Goal: Task Accomplishment & Management: Complete application form

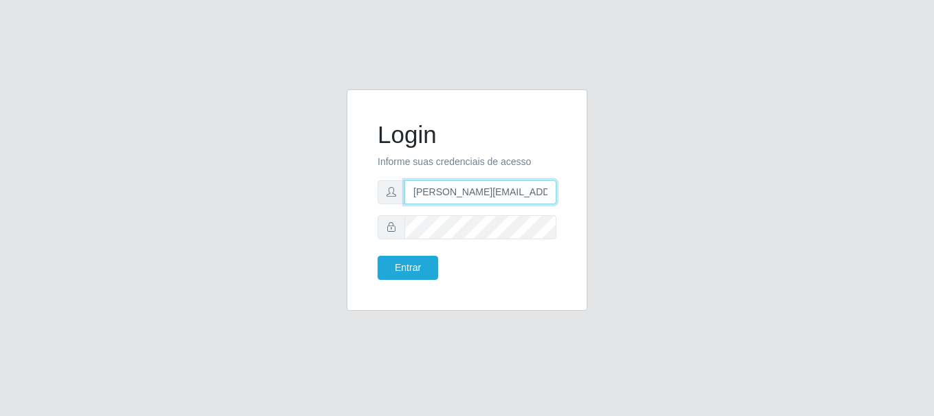
type input "[PERSON_NAME][EMAIL_ADDRESS][PERSON_NAME][DOMAIN_NAME]"
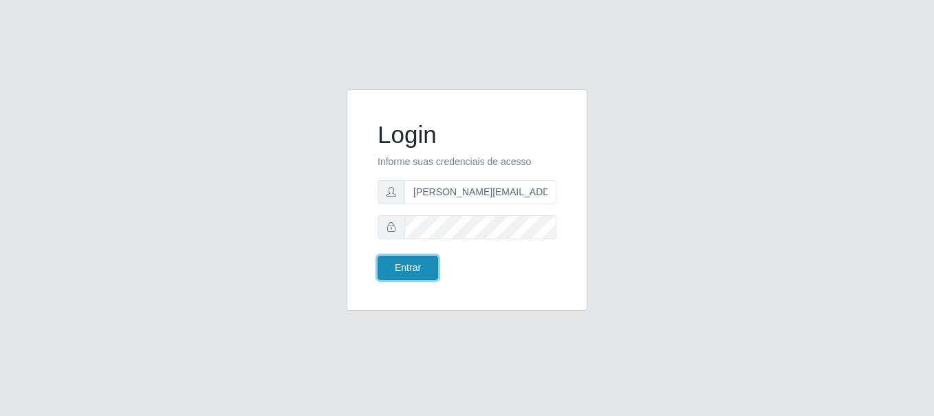
click at [407, 267] on button "Entrar" at bounding box center [407, 268] width 60 height 24
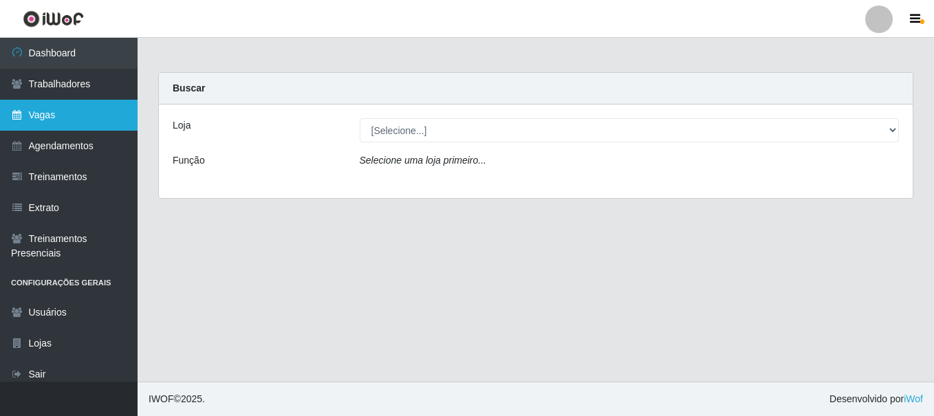
click at [69, 115] on link "Vagas" at bounding box center [68, 115] width 137 height 31
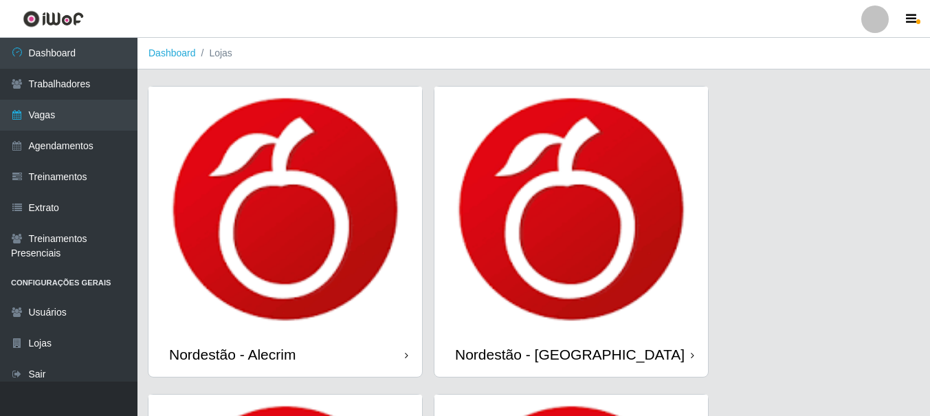
click at [235, 354] on div "Nordestão - Alecrim" at bounding box center [232, 354] width 126 height 17
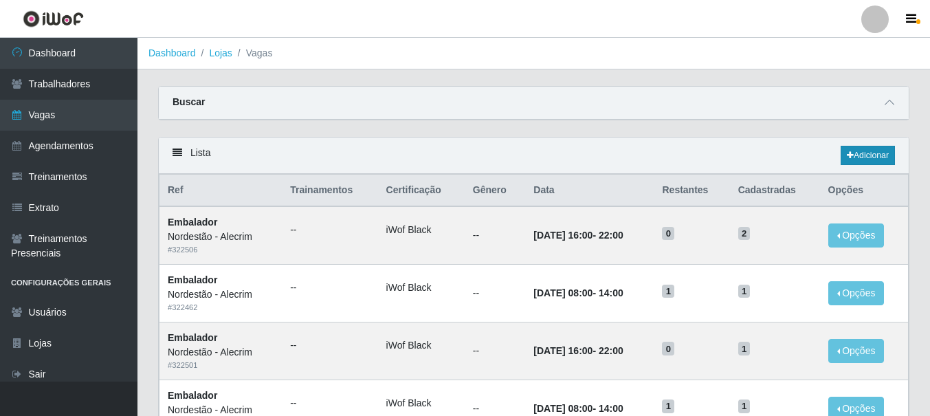
click at [866, 156] on link "Adicionar" at bounding box center [868, 155] width 54 height 19
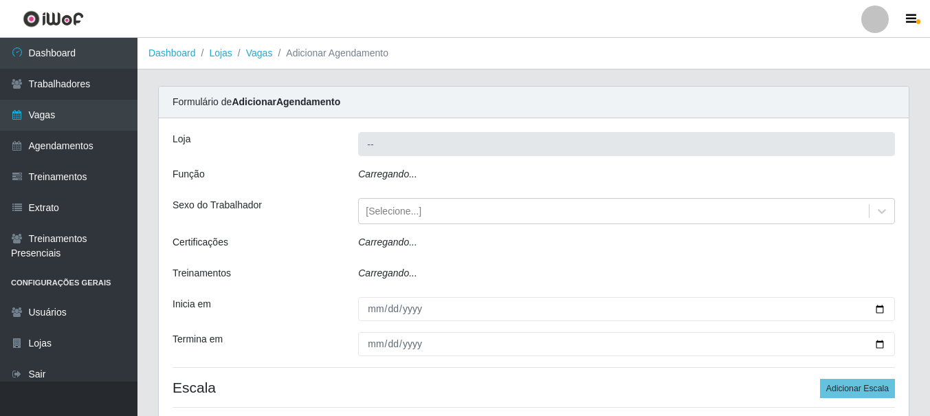
type input "Nordestão - Alecrim"
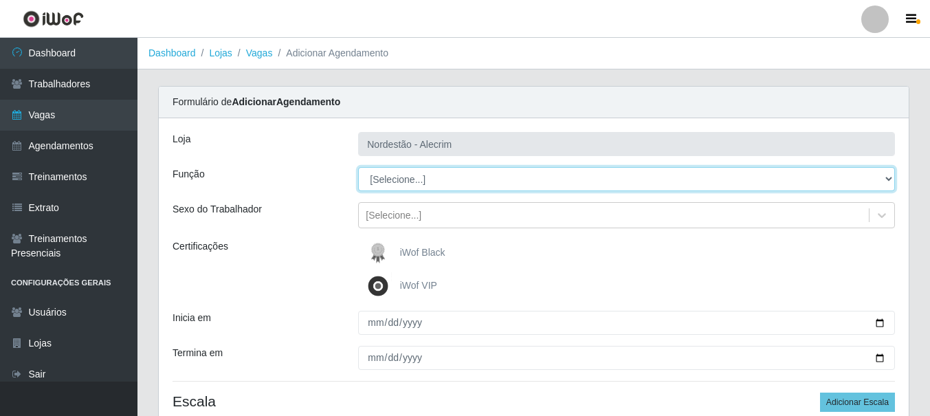
select select "1"
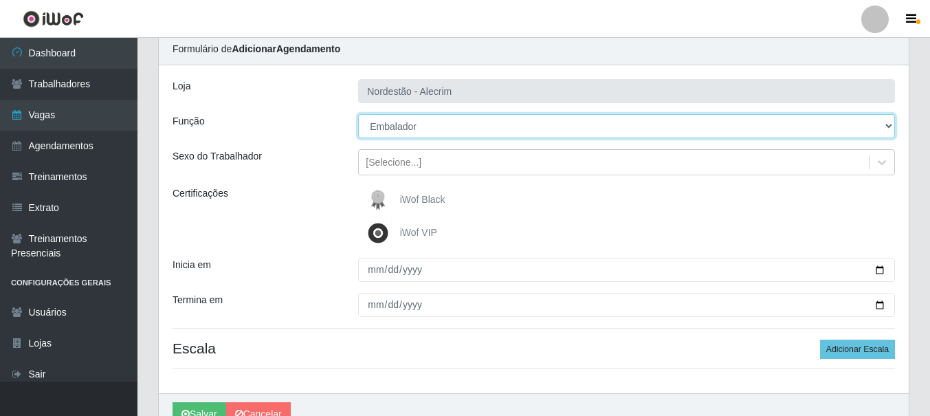
scroll to position [123, 0]
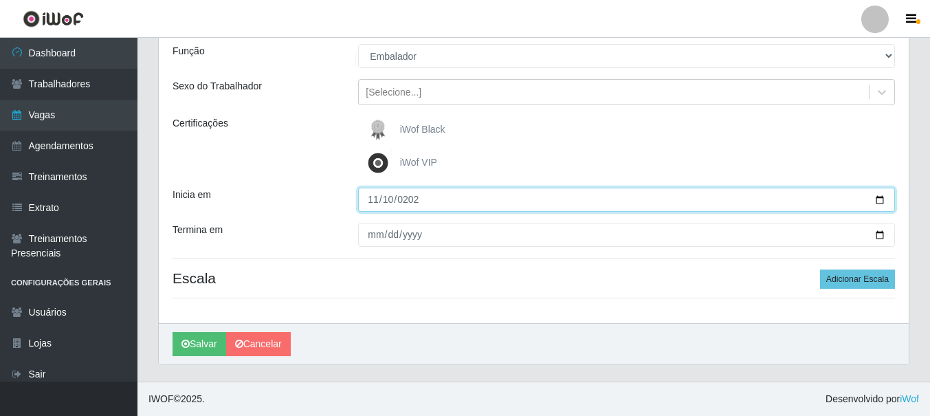
type input "[DATE]"
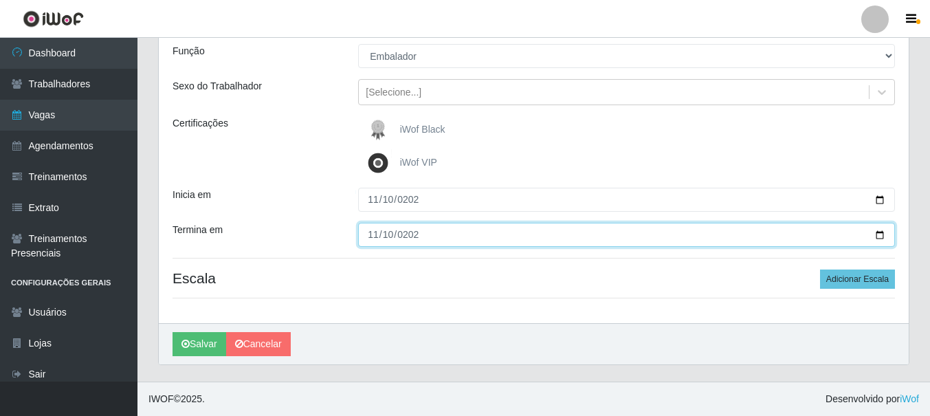
type input "[DATE]"
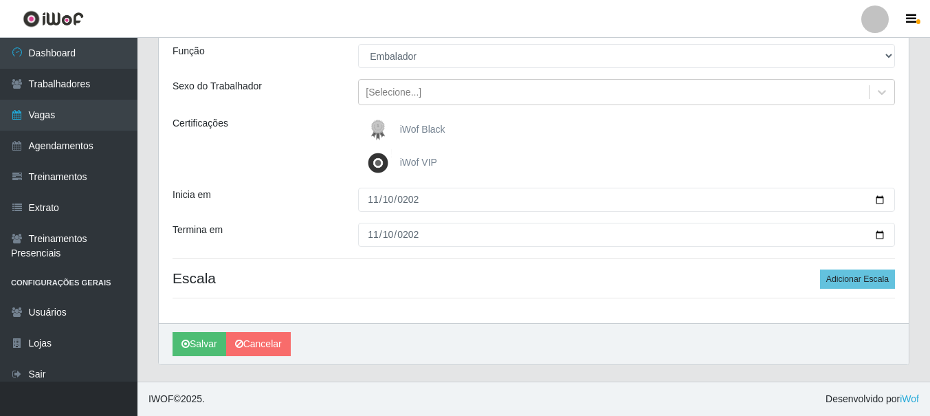
click at [626, 130] on div "iWof Black" at bounding box center [626, 129] width 537 height 27
click at [859, 279] on button "Adicionar Escala" at bounding box center [857, 278] width 75 height 19
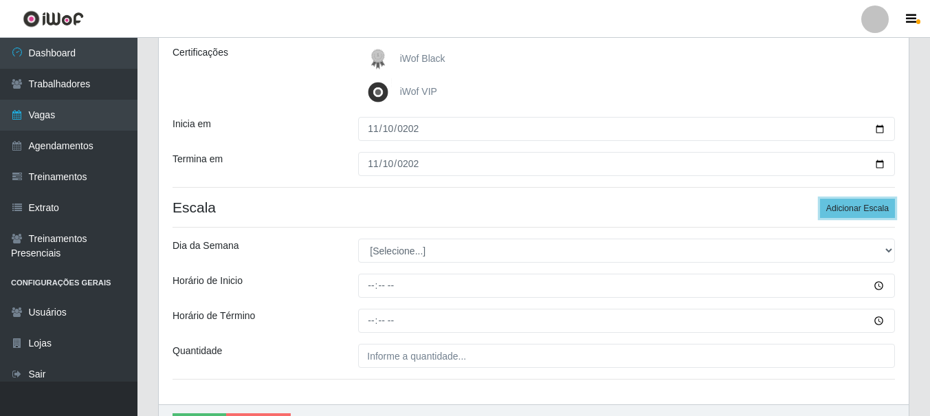
scroll to position [261, 0]
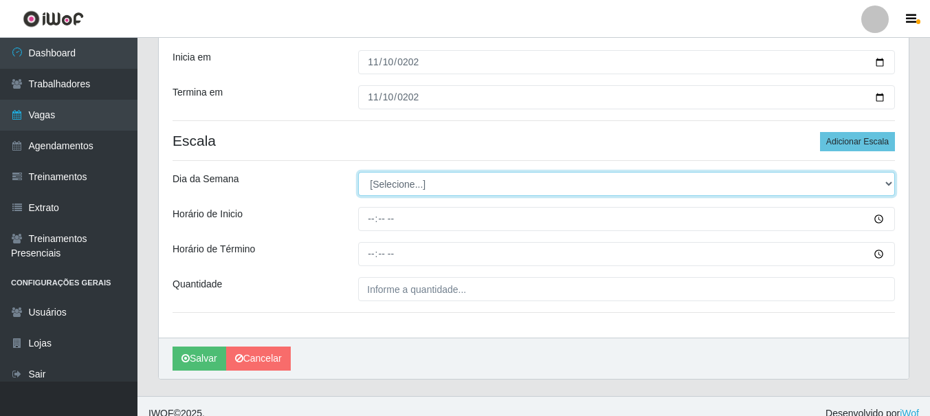
select select "1"
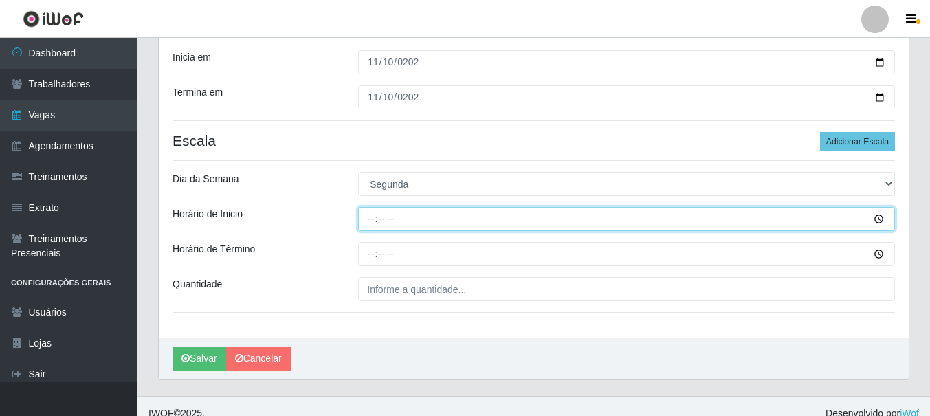
type input "08:00"
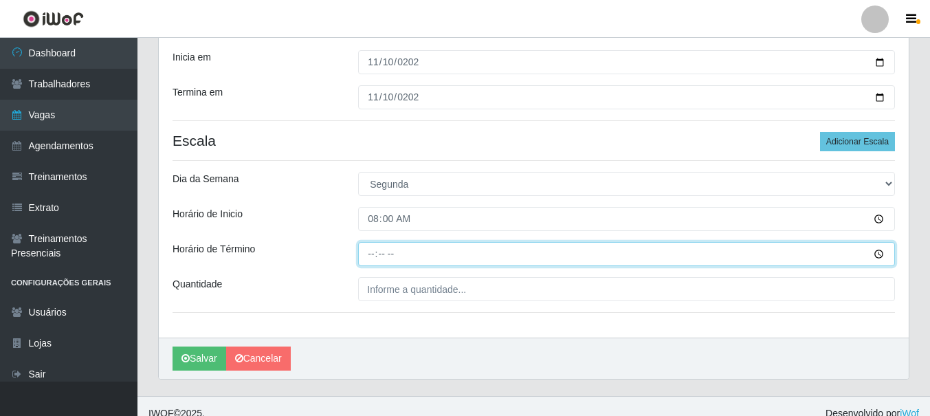
type input "14:00"
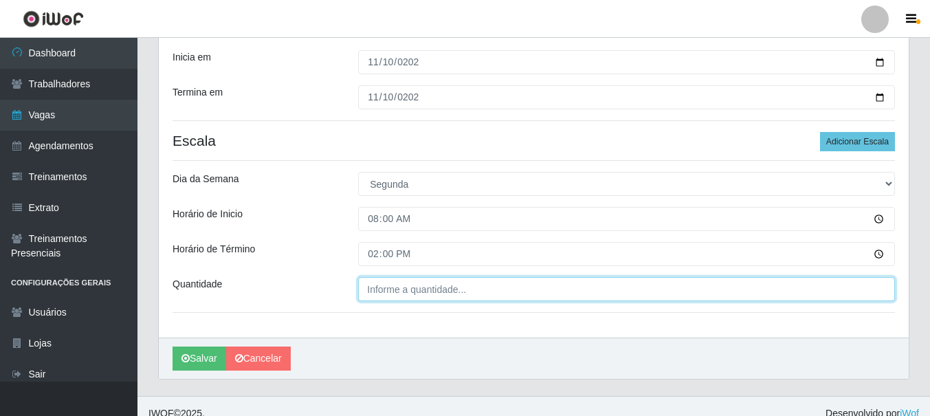
type input "___"
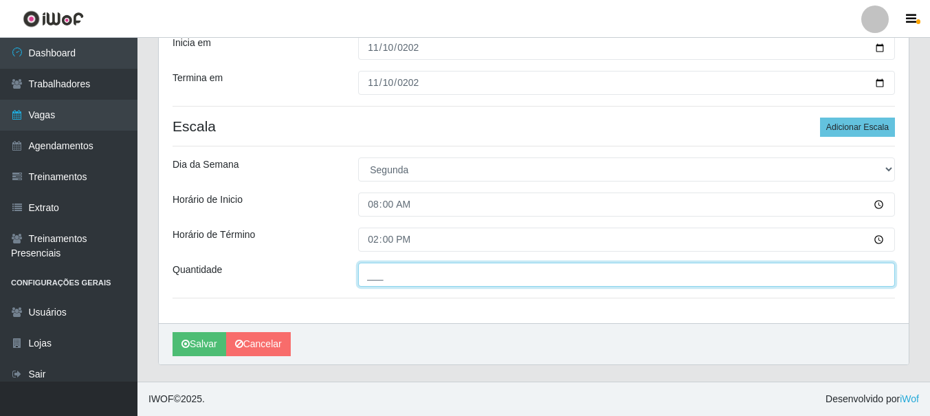
type input "2"
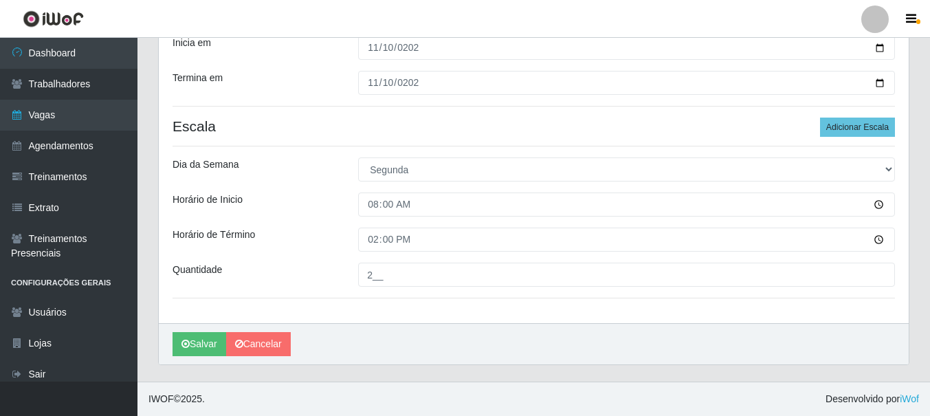
click at [626, 274] on input "2__" at bounding box center [626, 275] width 537 height 24
type input "2__"
click at [859, 127] on button "Adicionar Escala" at bounding box center [857, 127] width 75 height 19
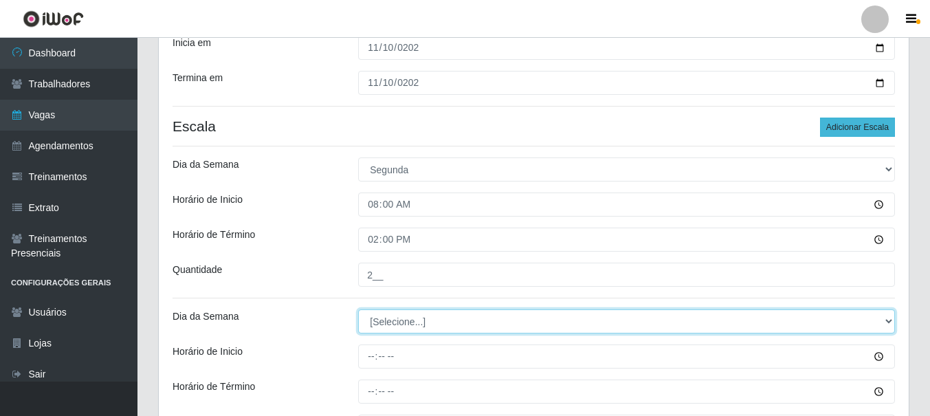
select select "1"
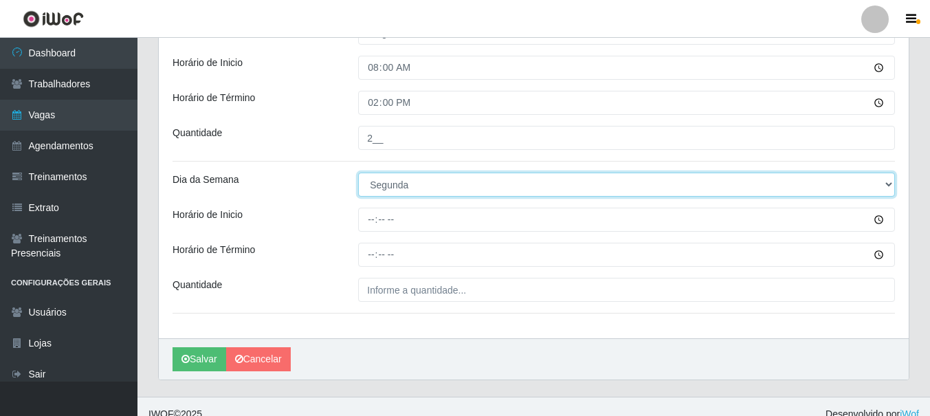
scroll to position [412, 0]
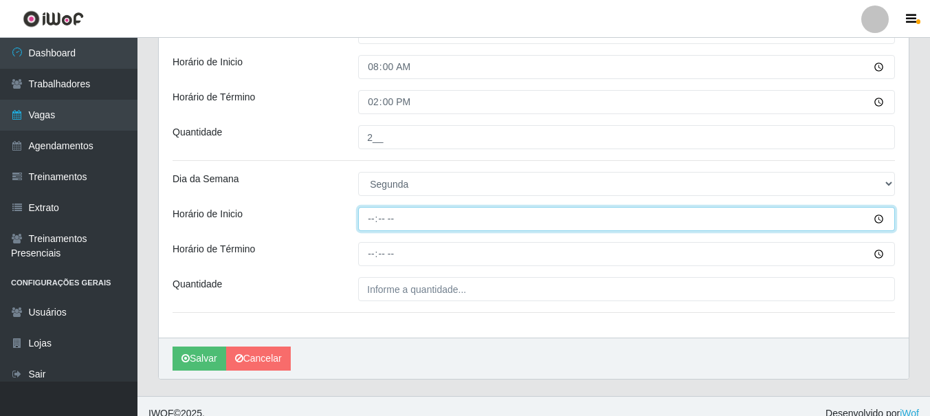
type input "16:00"
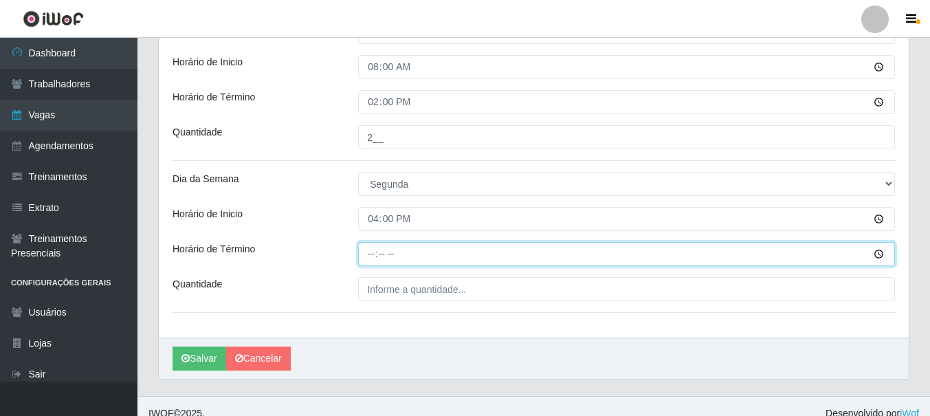
type input "22:00"
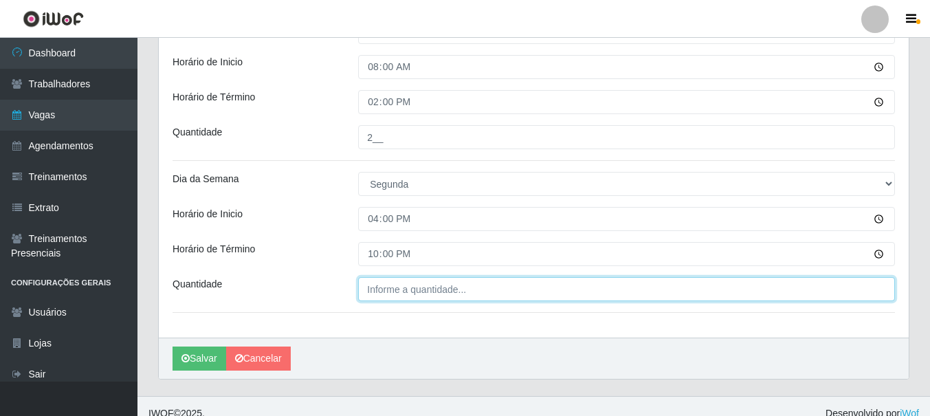
type input "___"
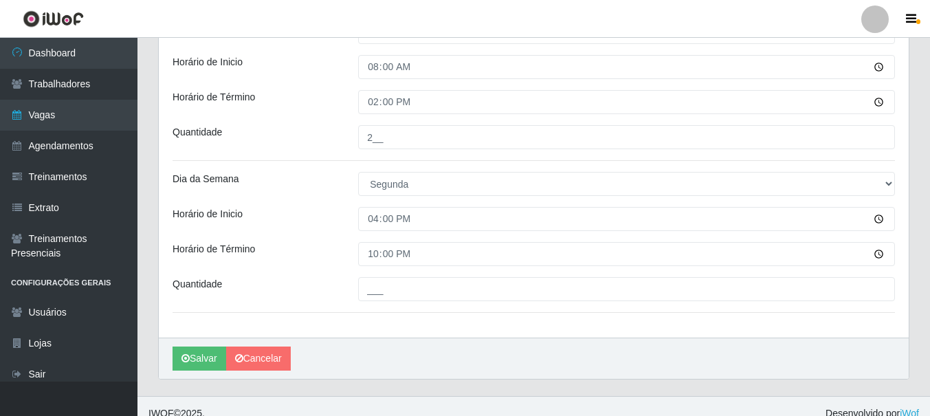
scroll to position [427, 0]
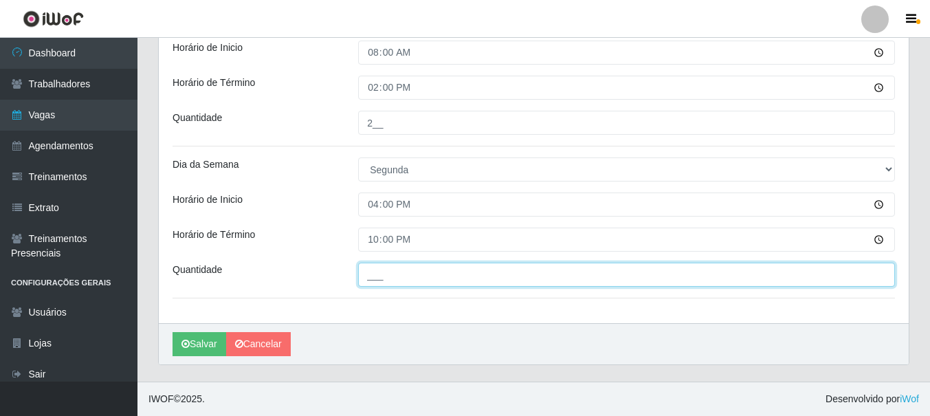
type input "2"
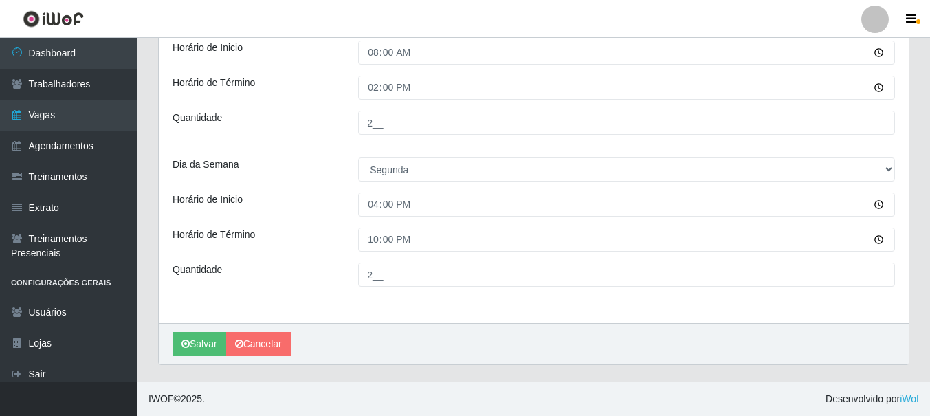
click at [626, 274] on input "2__" at bounding box center [626, 275] width 537 height 24
type input "2__"
click at [199, 344] on button "Salvar" at bounding box center [200, 344] width 54 height 24
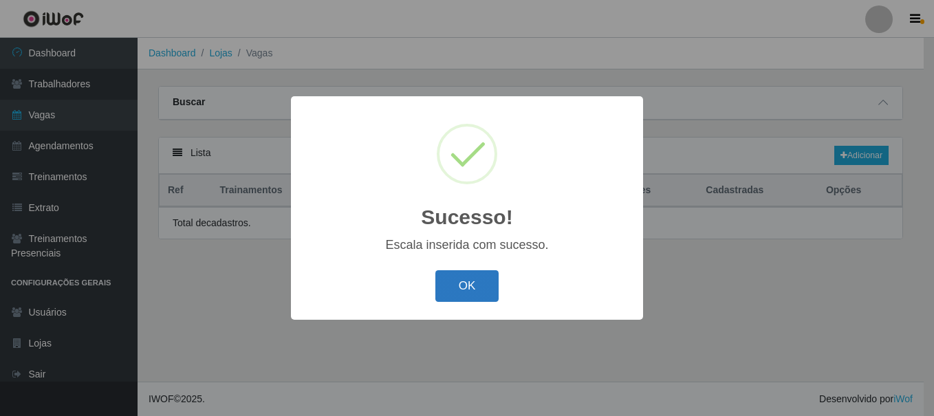
click at [466, 287] on button "OK" at bounding box center [467, 286] width 64 height 32
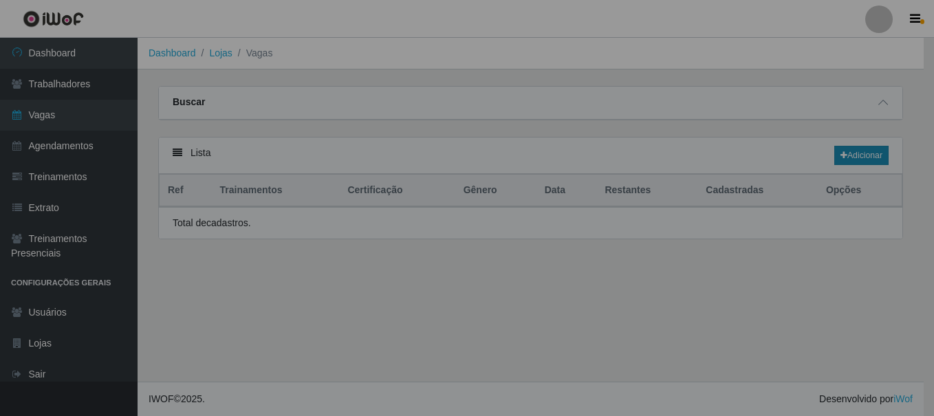
click at [866, 156] on link "Adicionar" at bounding box center [861, 155] width 54 height 19
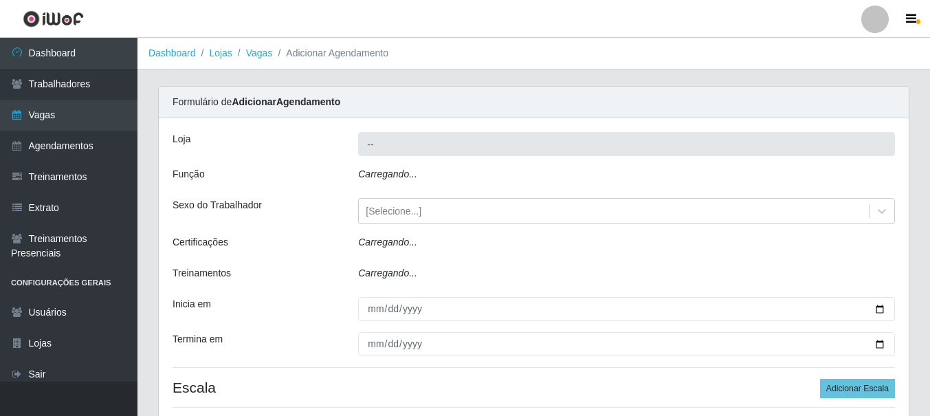
type input "Nordestão - Alecrim"
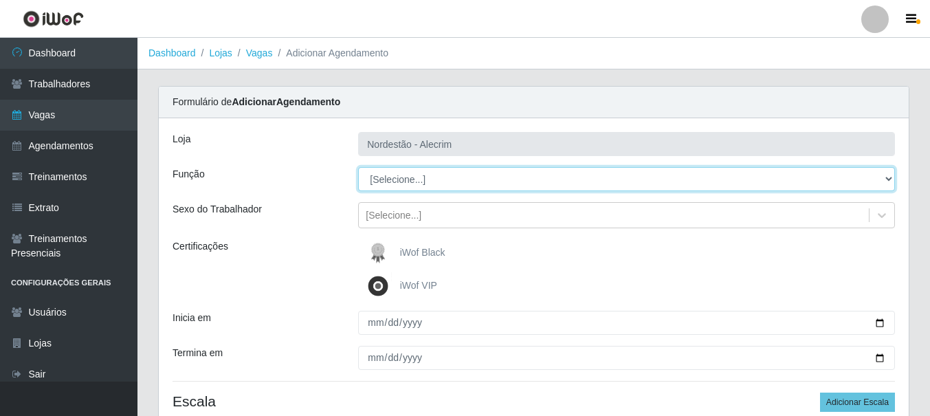
select select "1"
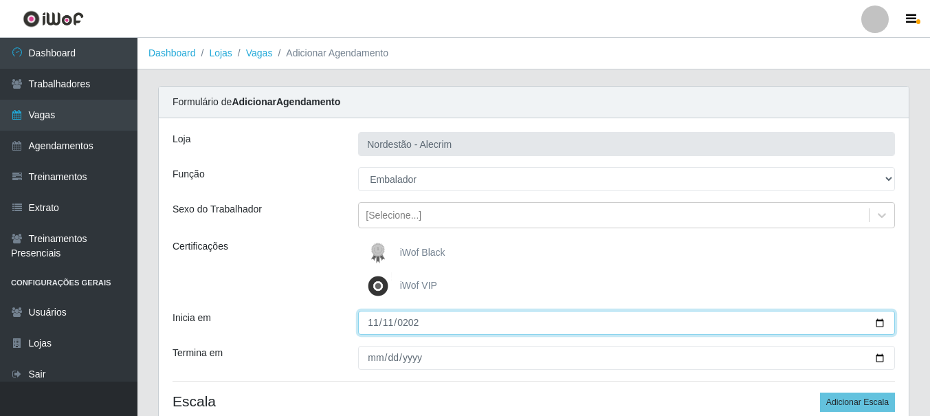
type input "[DATE]"
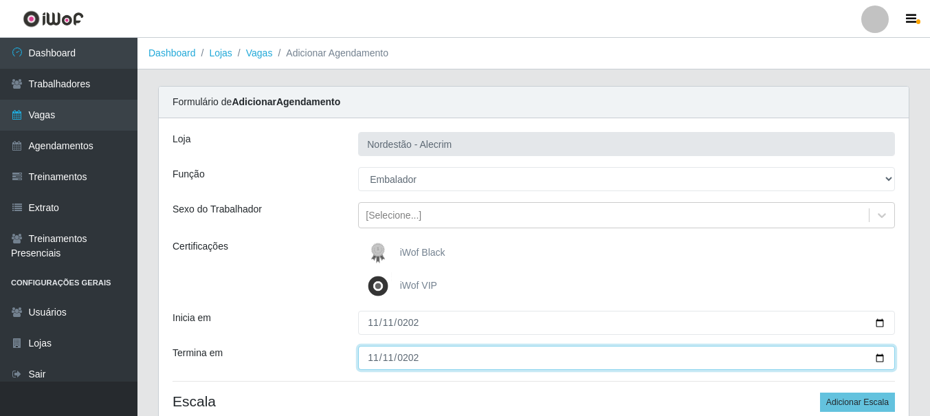
type input "[DATE]"
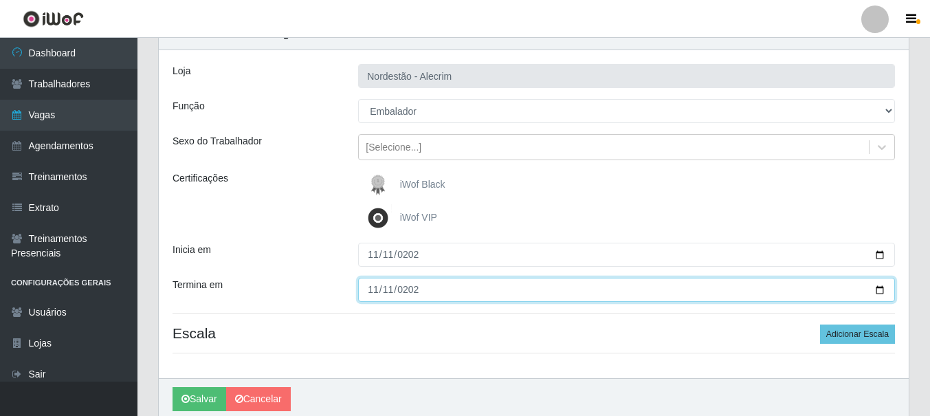
scroll to position [69, 0]
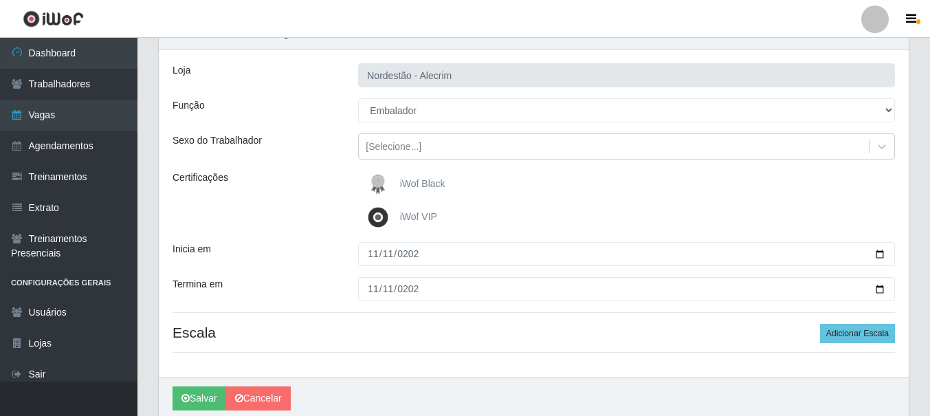
click at [626, 184] on div "iWof Black" at bounding box center [626, 183] width 537 height 27
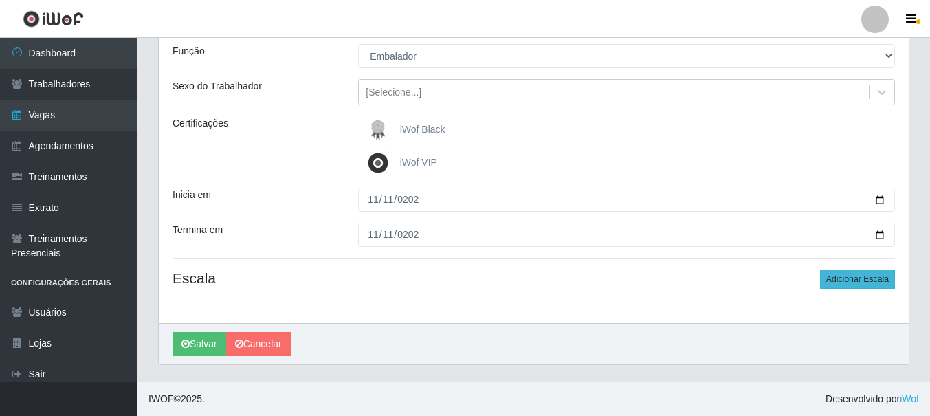
click at [859, 279] on button "Adicionar Escala" at bounding box center [857, 278] width 75 height 19
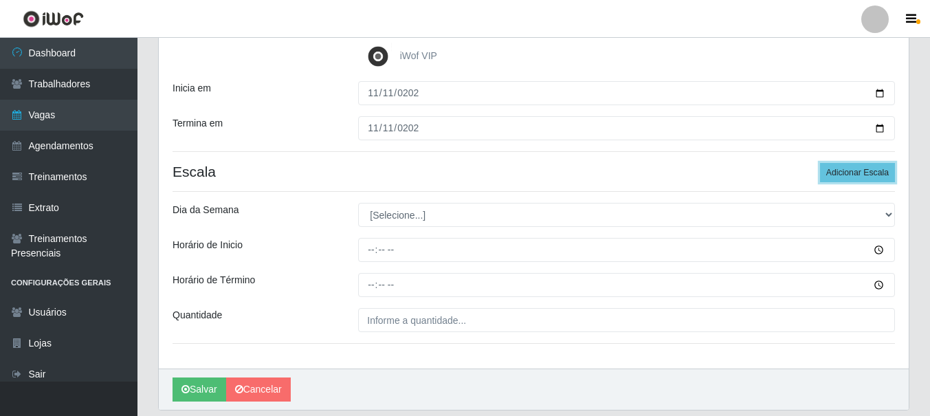
scroll to position [261, 0]
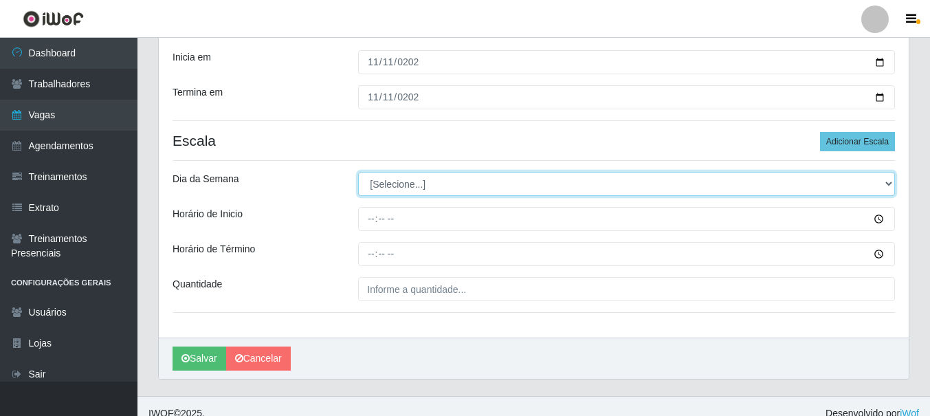
select select "2"
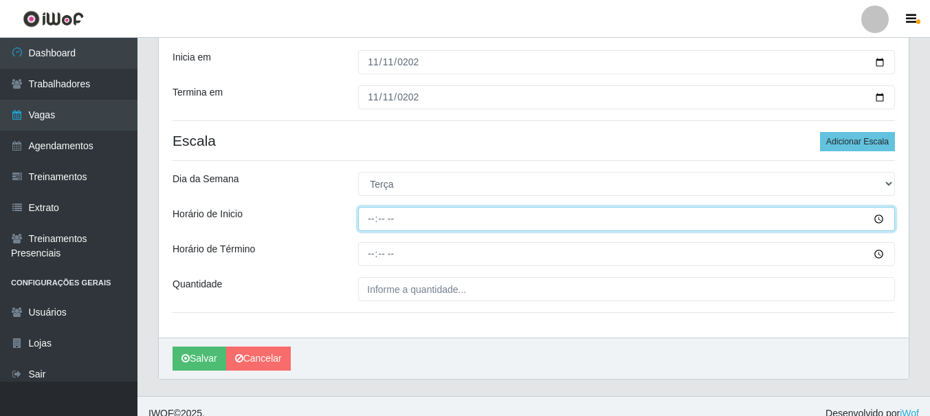
type input "08:00"
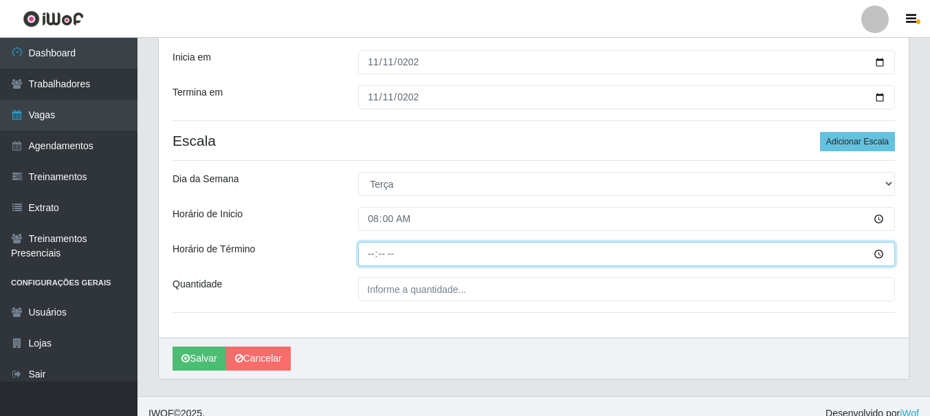
type input "14:00"
